Goal: Information Seeking & Learning: Learn about a topic

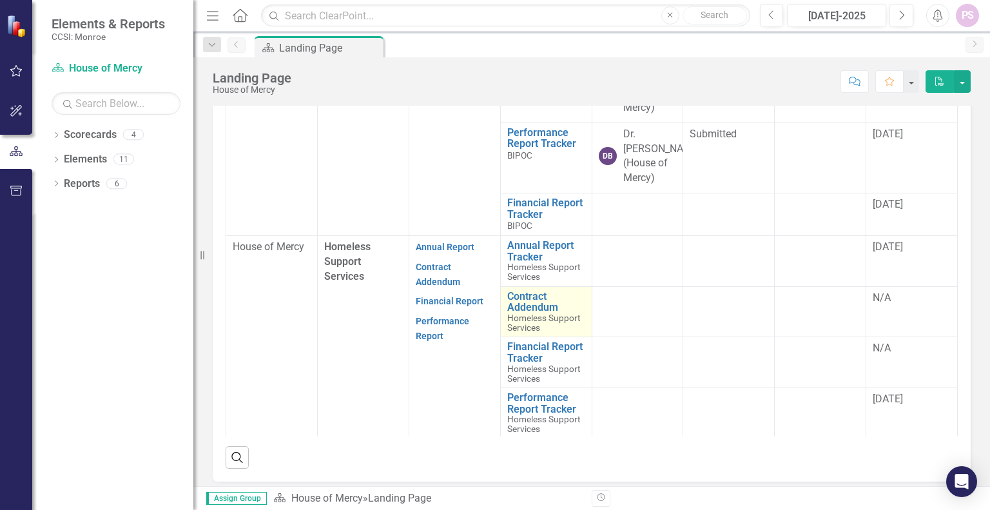
scroll to position [458, 0]
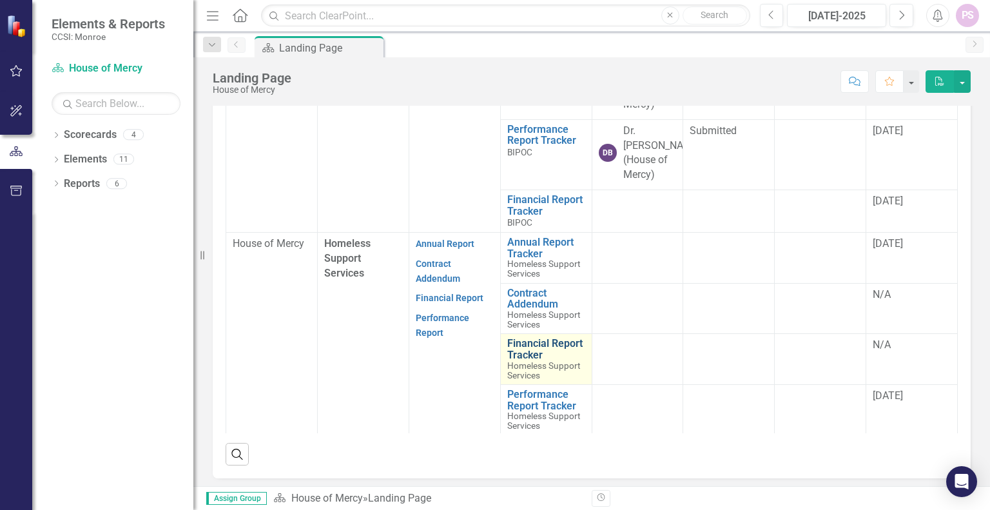
click at [534, 344] on link "Financial Report Tracker" at bounding box center [546, 349] width 78 height 23
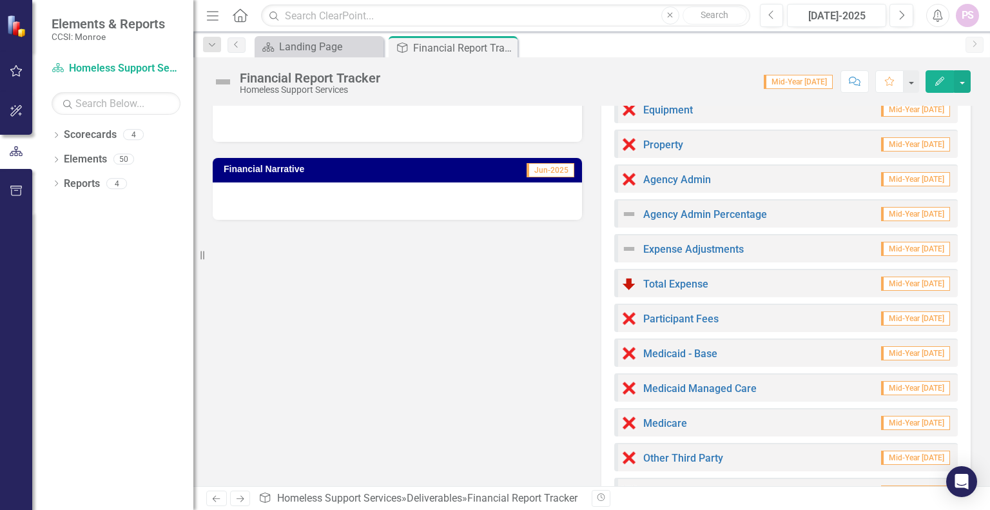
scroll to position [129, 0]
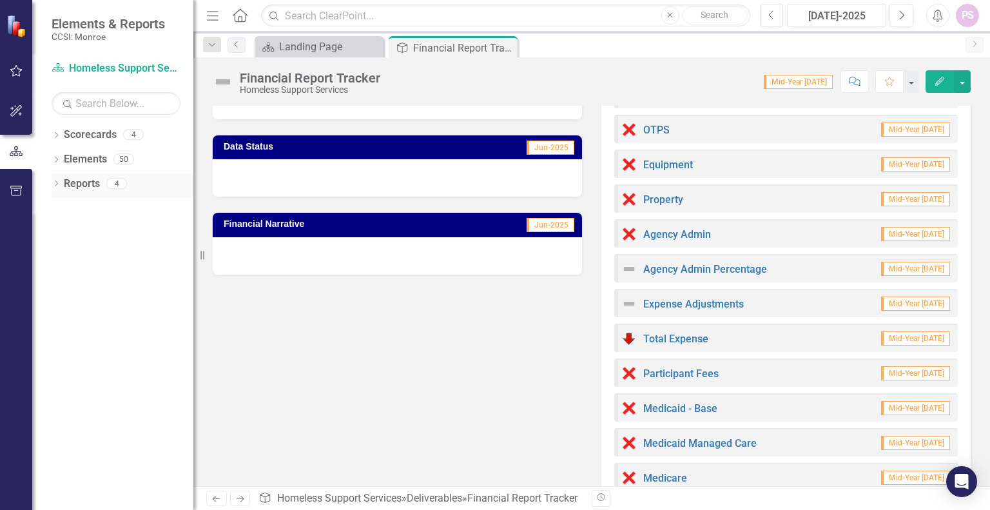
click at [86, 188] on link "Reports" at bounding box center [82, 184] width 36 height 15
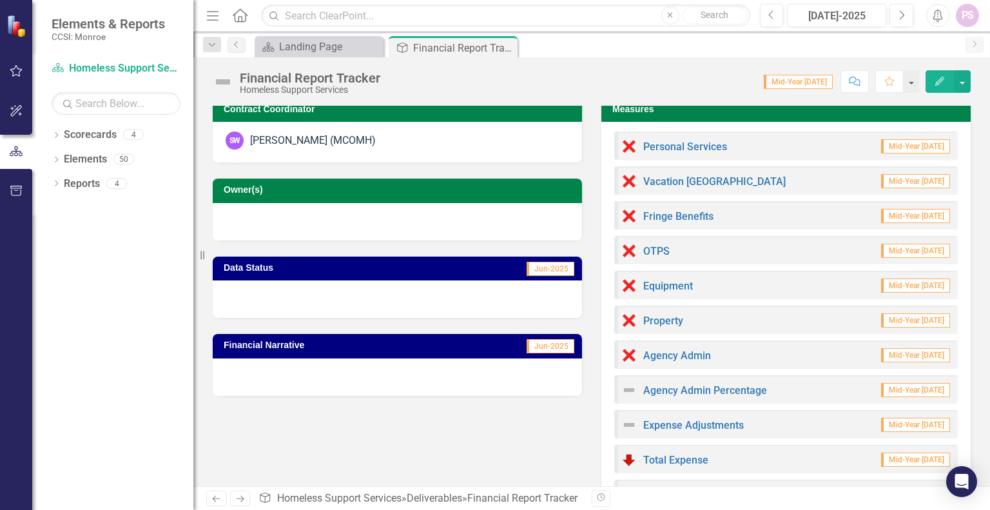
scroll to position [0, 0]
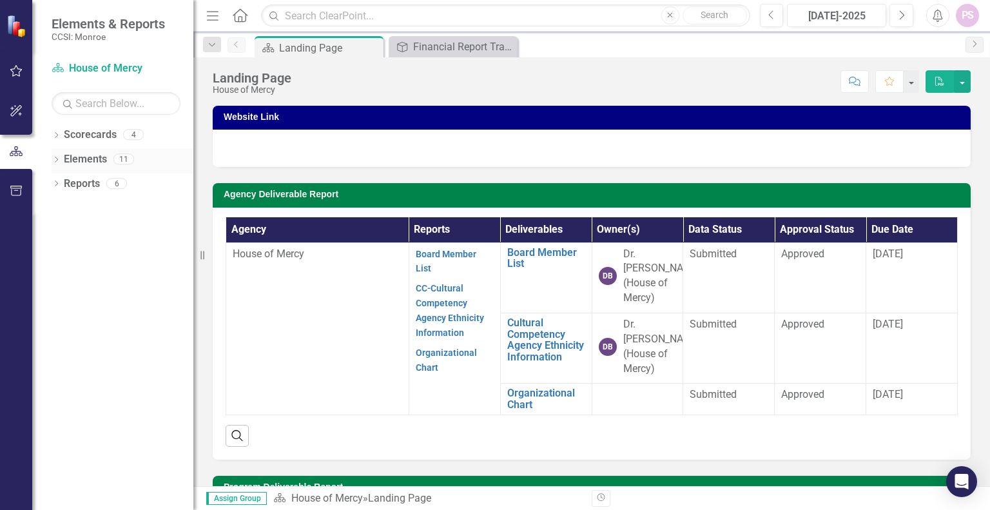
click at [57, 158] on icon at bounding box center [56, 160] width 3 height 6
click at [55, 231] on icon "Dropdown" at bounding box center [56, 233] width 9 height 7
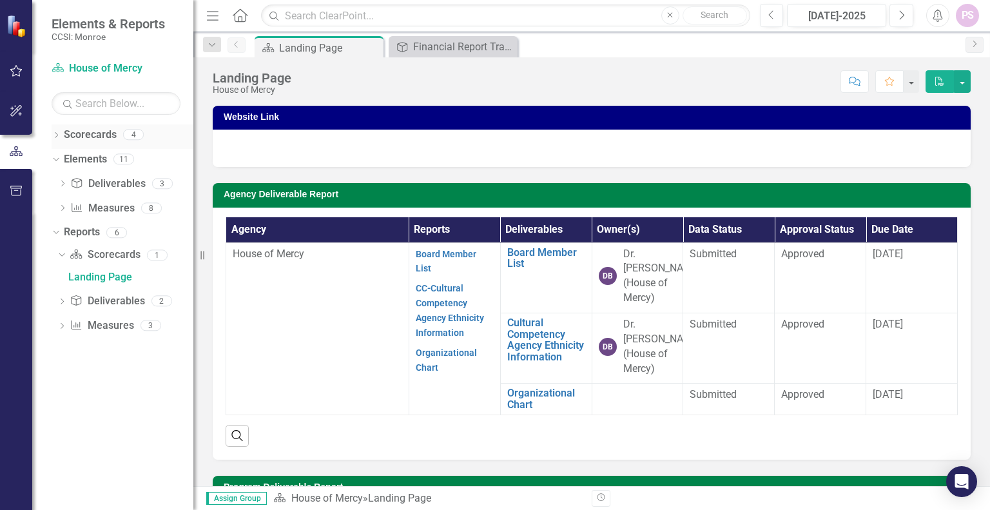
click at [59, 135] on icon "Dropdown" at bounding box center [56, 136] width 9 height 7
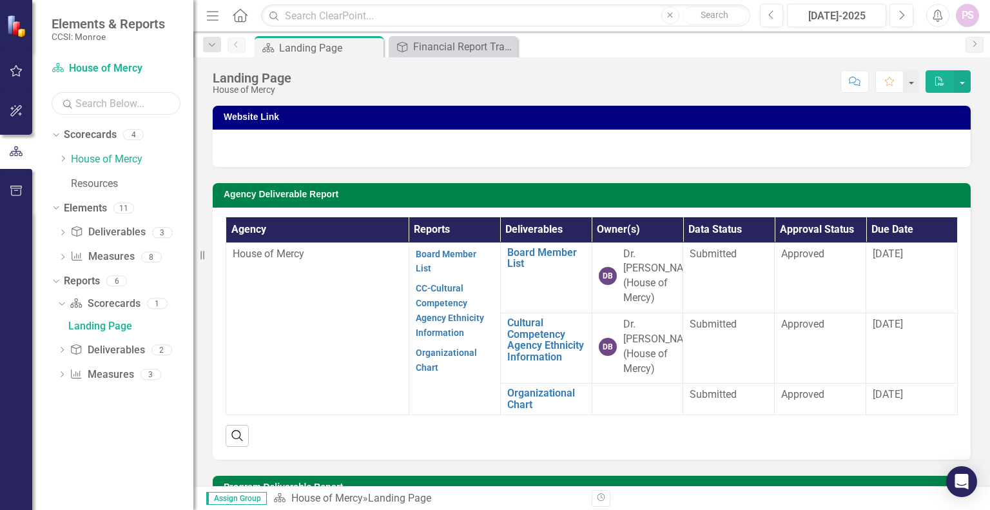
click at [114, 102] on input "text" at bounding box center [116, 103] width 129 height 23
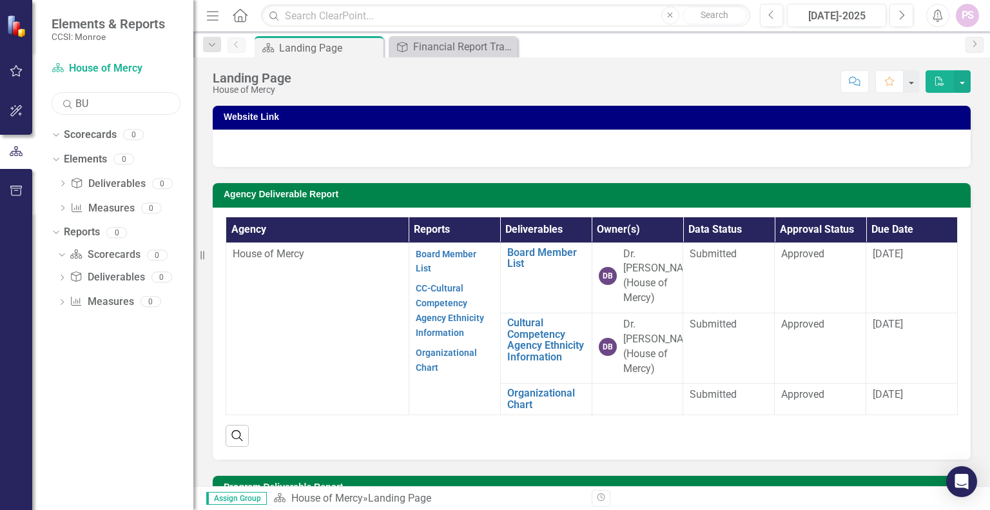
type input "B"
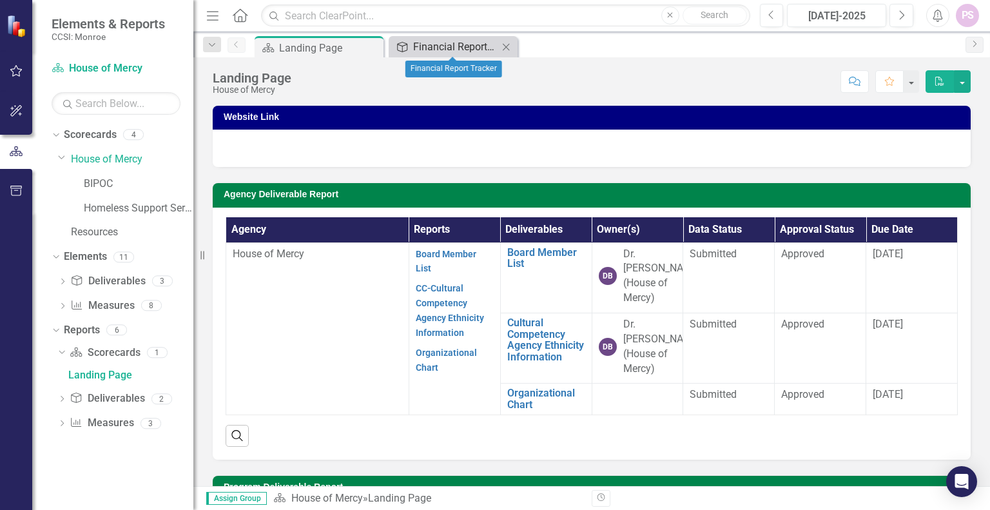
click at [413, 48] on link "Deliverable Financial Report Tracker" at bounding box center [445, 47] width 106 height 16
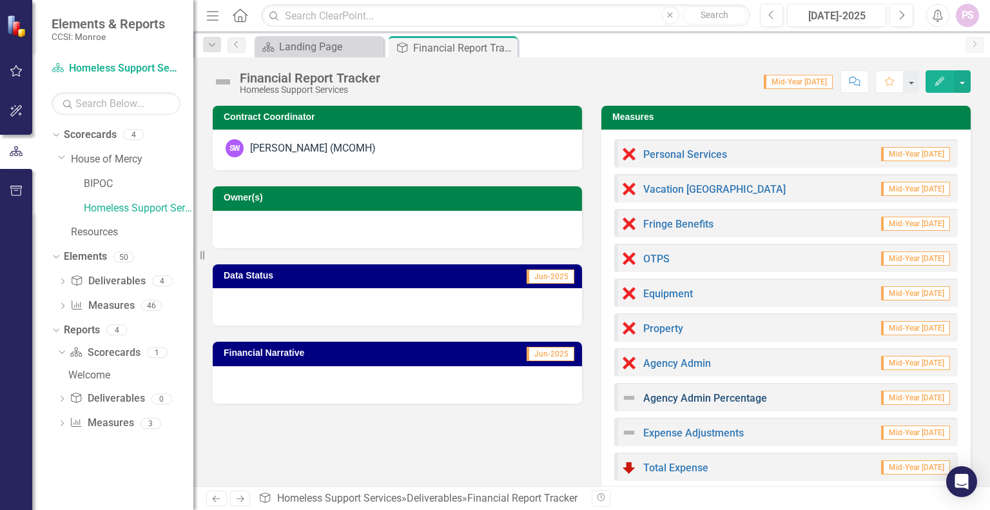
click at [669, 399] on link "Agency Admin Percentage" at bounding box center [705, 398] width 124 height 12
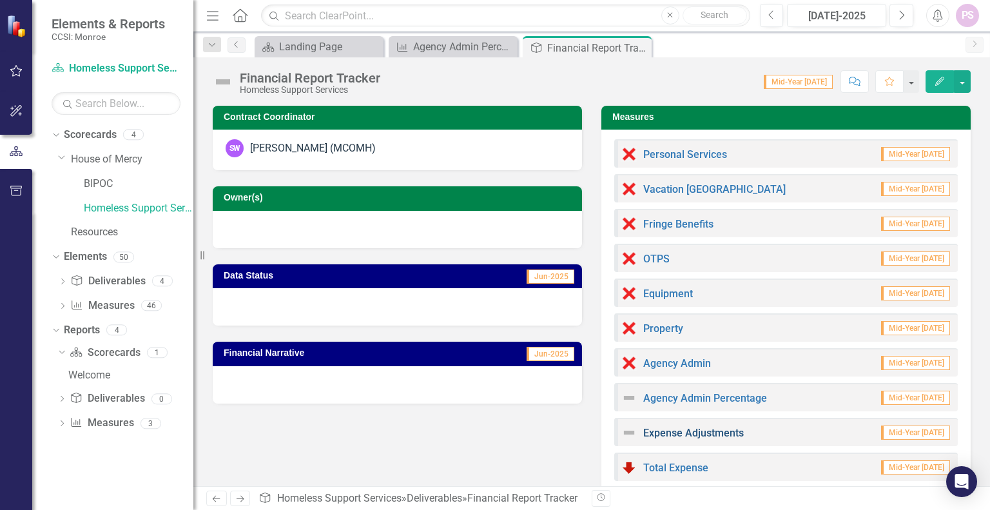
click at [711, 435] on link "Expense Adjustments" at bounding box center [693, 433] width 101 height 12
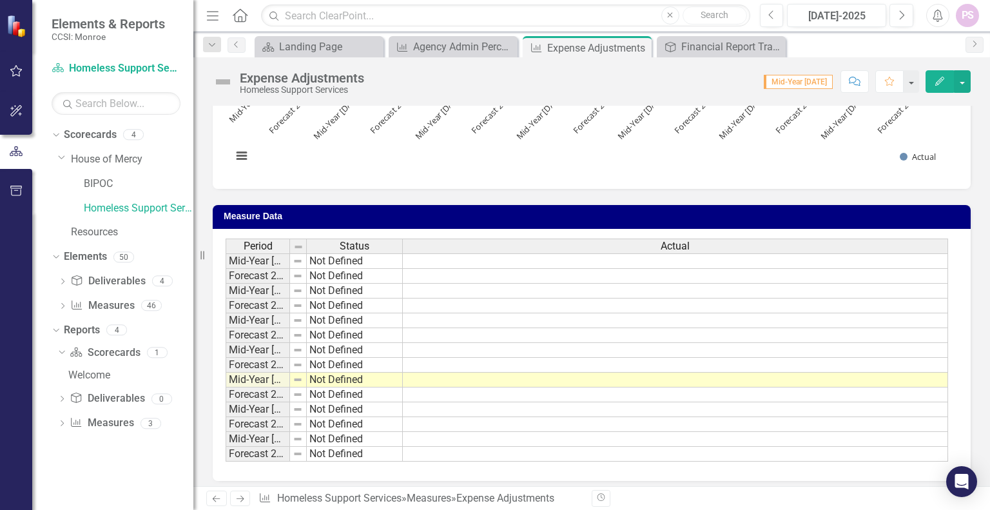
scroll to position [242, 0]
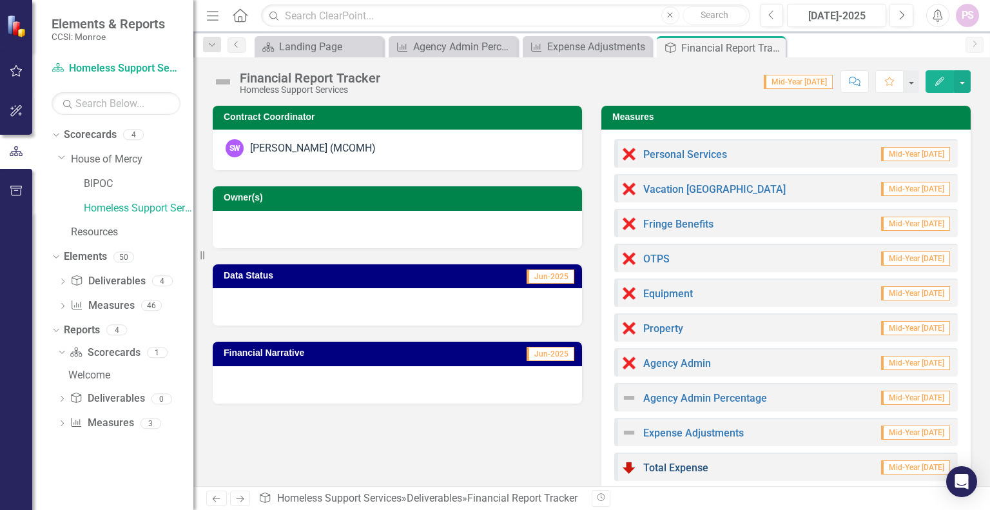
click at [673, 465] on link "Total Expense" at bounding box center [675, 468] width 65 height 12
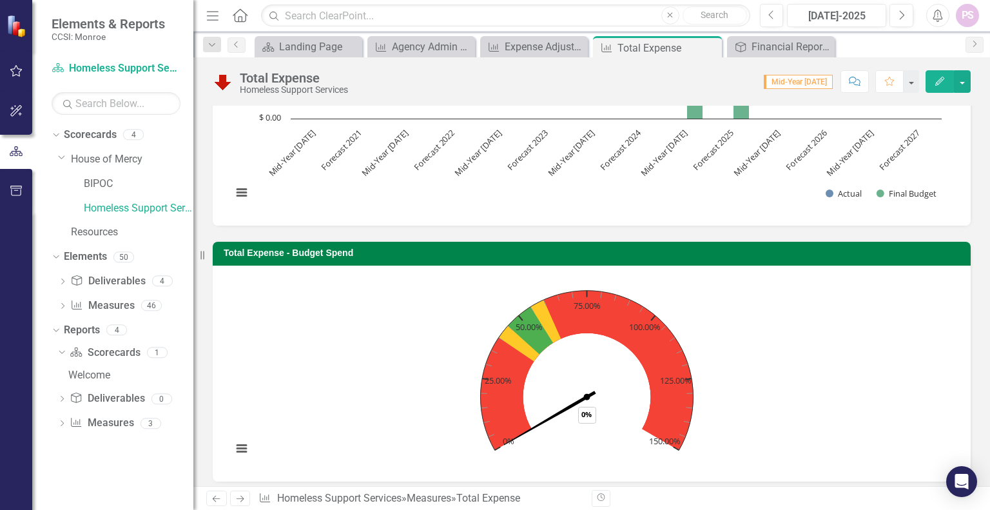
scroll to position [186, 0]
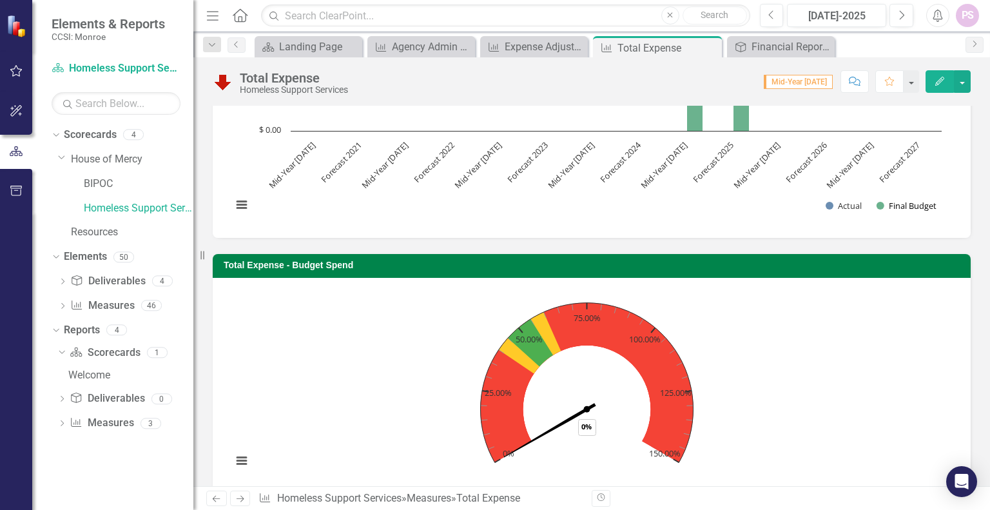
click at [917, 205] on button "Show Final Budget" at bounding box center [907, 206] width 60 height 12
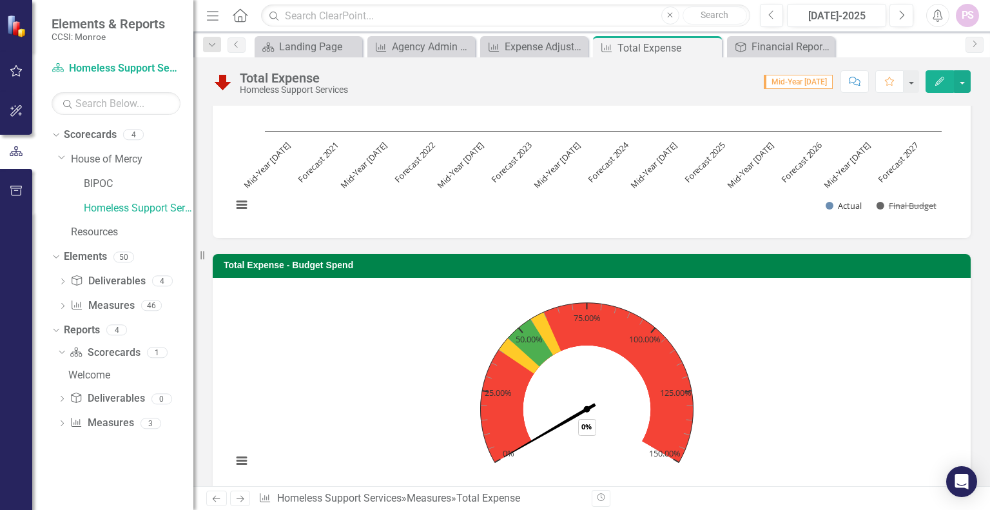
click at [917, 205] on button "Show Final Budget" at bounding box center [907, 206] width 60 height 12
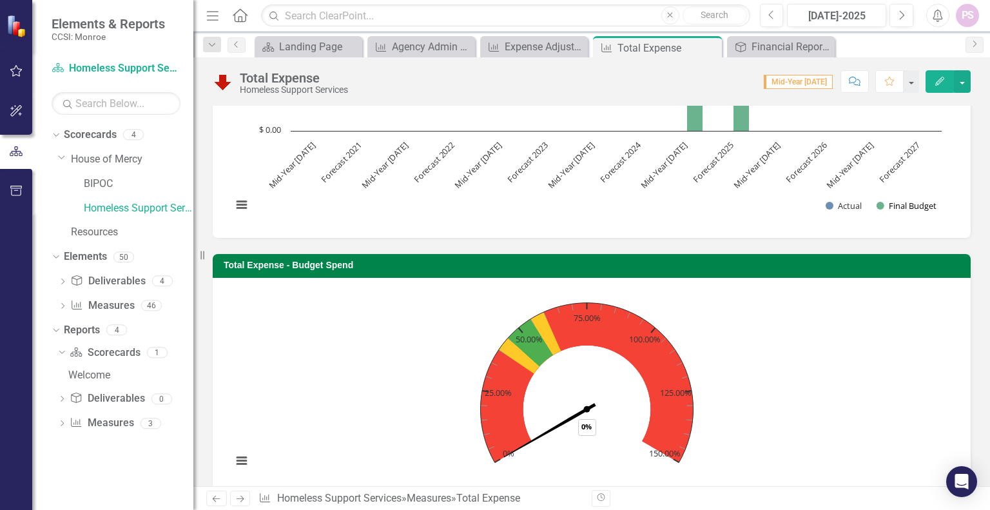
click at [904, 208] on button "Show Final Budget" at bounding box center [907, 206] width 60 height 12
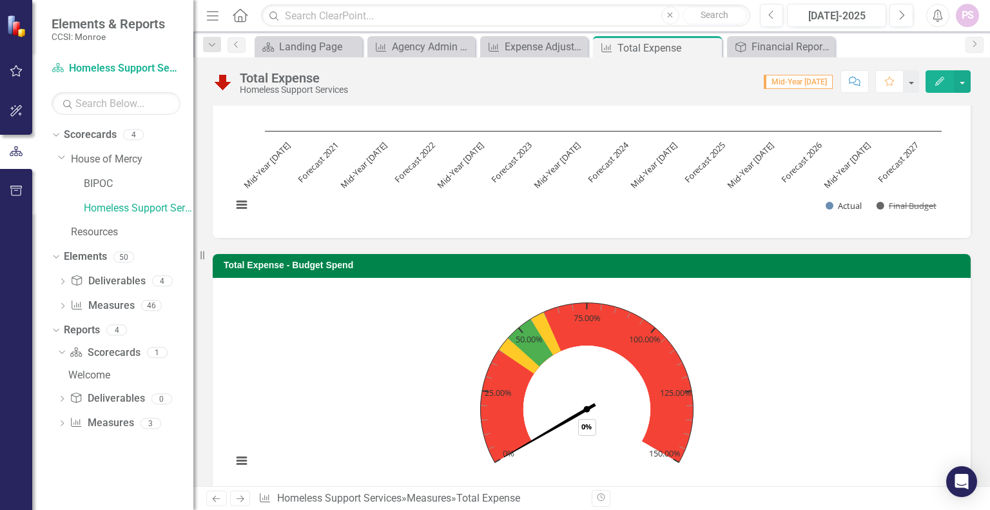
click at [902, 205] on button "Show Final Budget" at bounding box center [907, 206] width 60 height 12
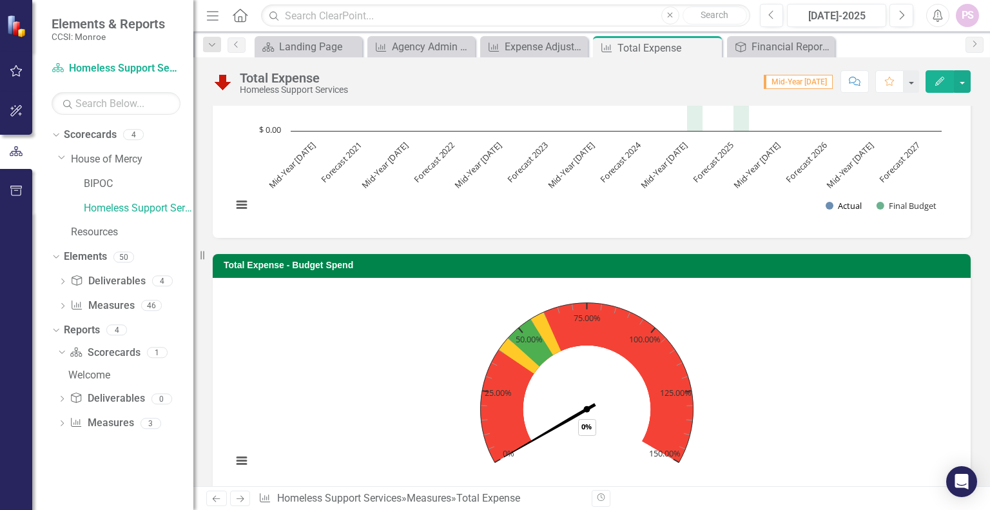
click at [850, 206] on button "Show Actual" at bounding box center [844, 206] width 36 height 12
click at [897, 202] on button "Show Final Budget" at bounding box center [907, 206] width 60 height 12
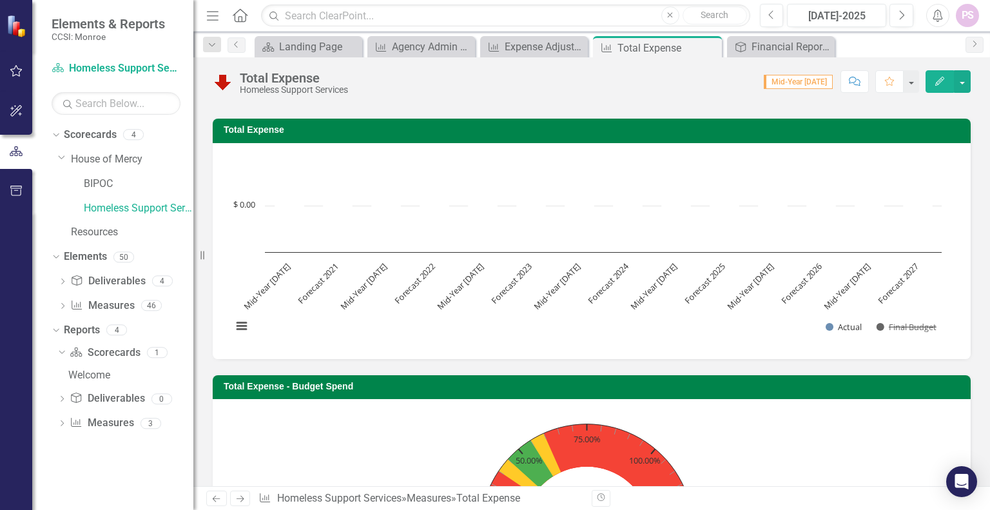
scroll to position [0, 0]
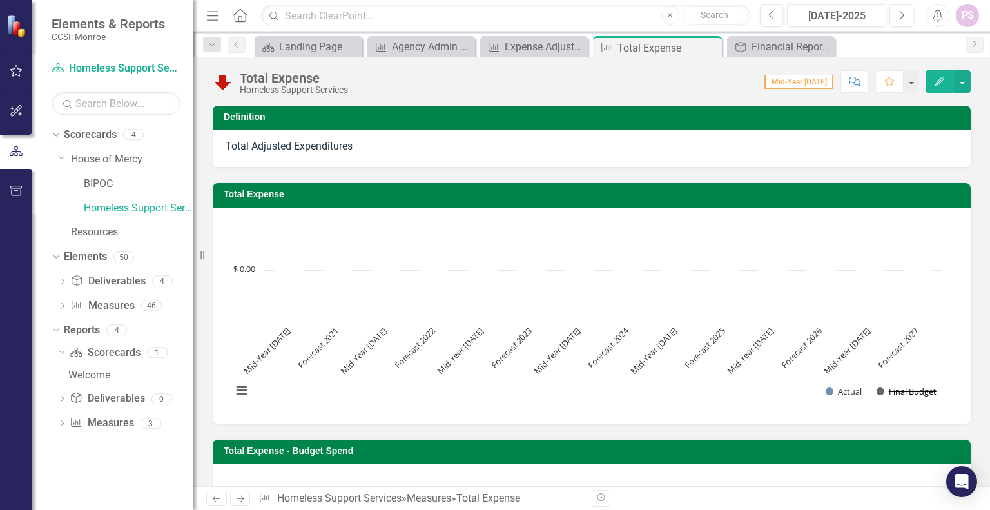
click at [899, 388] on button "Show Final Budget" at bounding box center [907, 391] width 60 height 12
